Goal: Transaction & Acquisition: Obtain resource

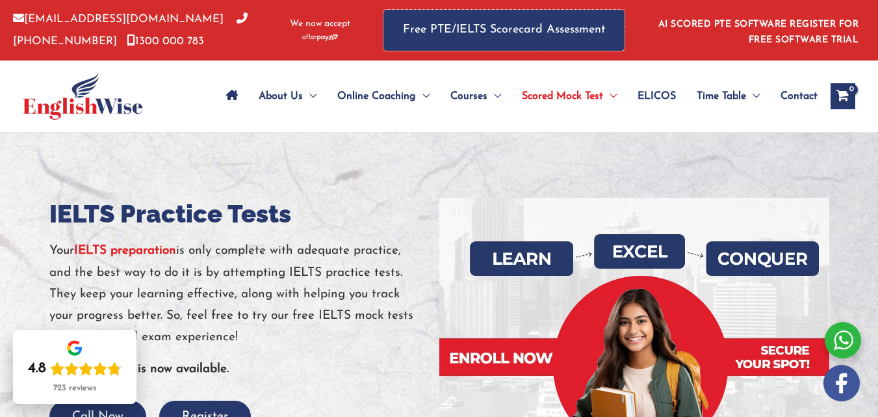
click at [543, 38] on link "Free PTE/IELTS Scorecard Assessment" at bounding box center [503, 30] width 241 height 41
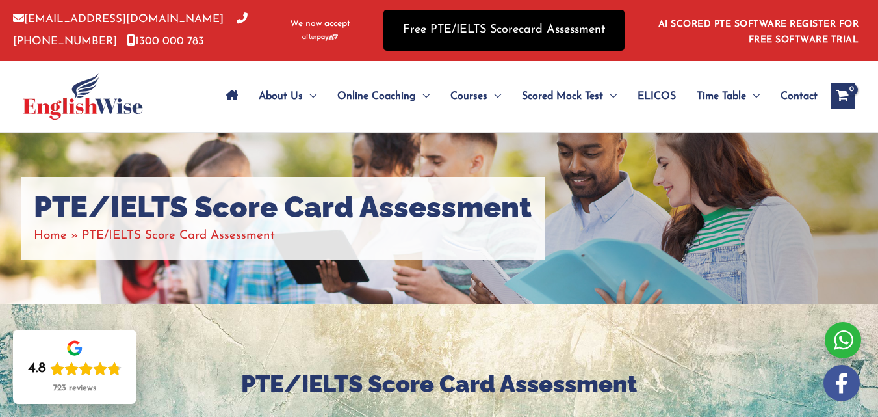
click at [483, 39] on link "Free PTE/IELTS Scorecard Assessment" at bounding box center [503, 30] width 241 height 41
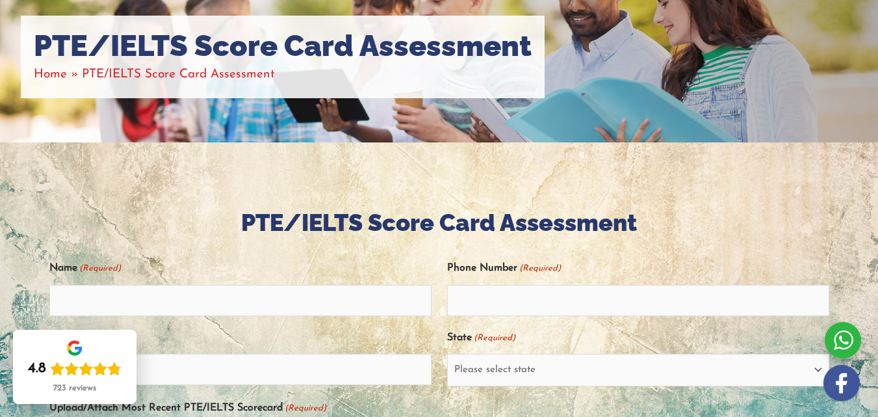
scroll to position [433, 0]
